Goal: Task Accomplishment & Management: Manage account settings

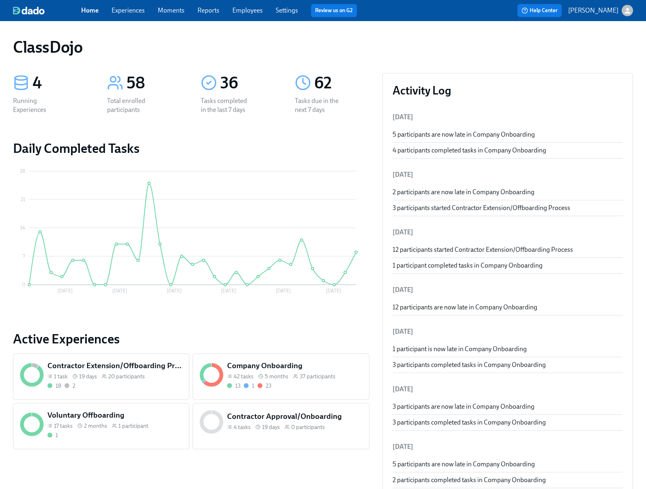
click at [325, 392] on div "Company Onboarding 42 tasks 5 months 37 participants 13 1 23" at bounding box center [281, 377] width 177 height 46
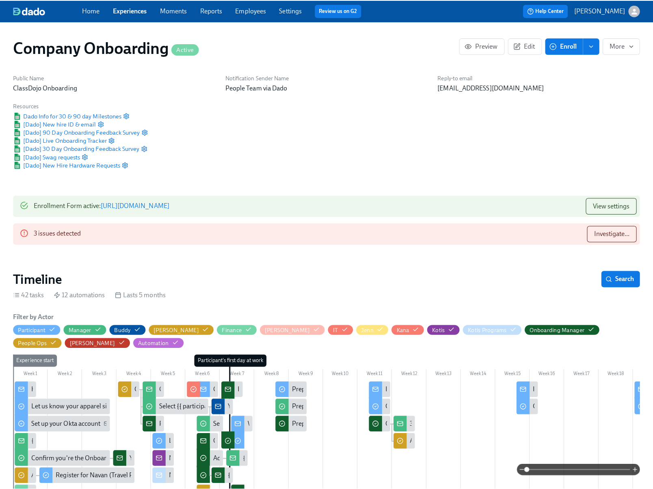
scroll to position [0, 17181]
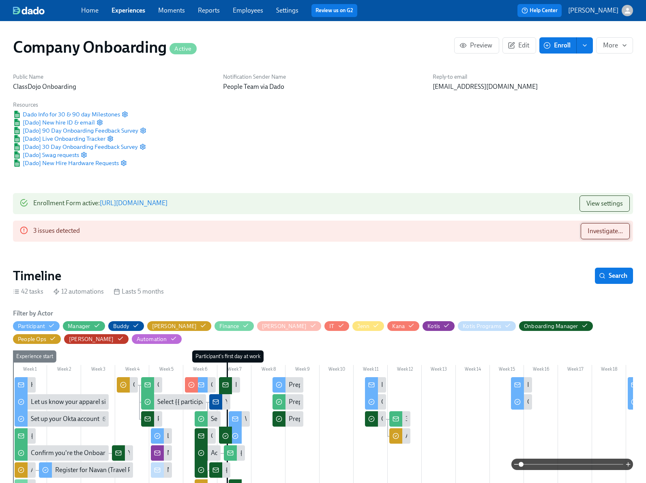
click at [601, 230] on span "Investigate..." at bounding box center [605, 231] width 35 height 8
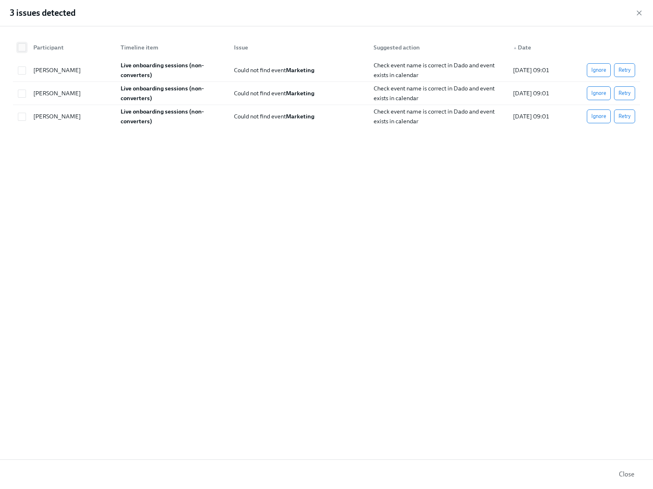
click at [24, 48] on input "checkbox" at bounding box center [21, 47] width 7 height 7
checkbox input "true"
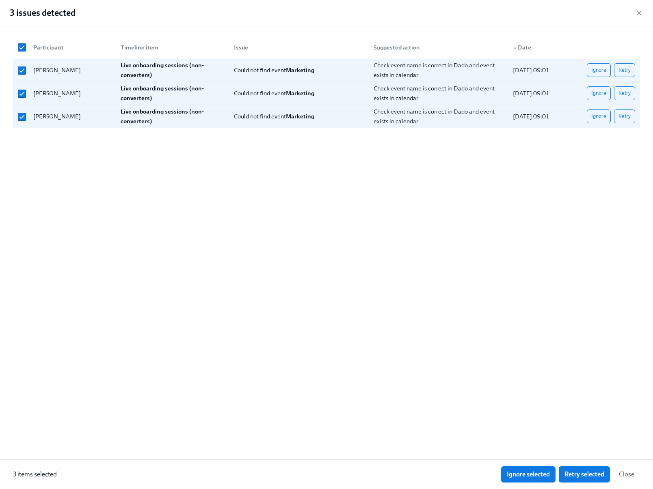
click at [532, 478] on button "Ignore selected" at bounding box center [528, 475] width 54 height 16
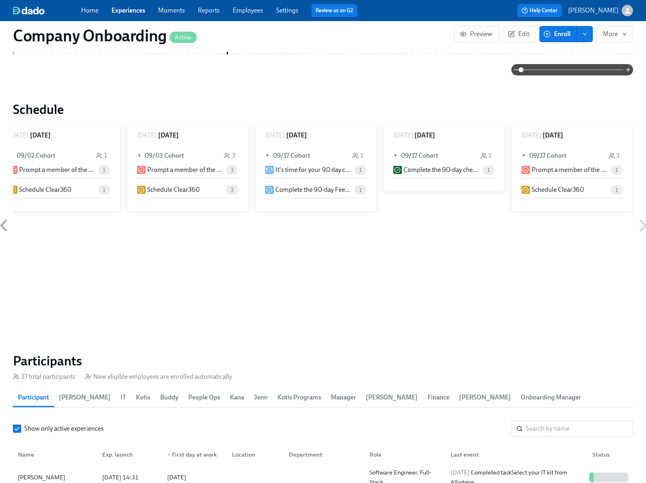
scroll to position [1030, 0]
